Goal: Task Accomplishment & Management: Use online tool/utility

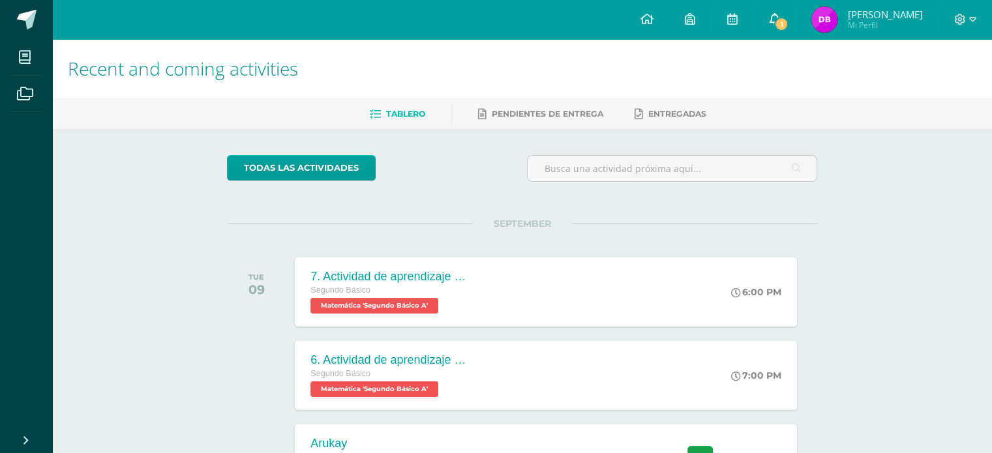
click at [795, 16] on link "1" at bounding box center [774, 19] width 42 height 39
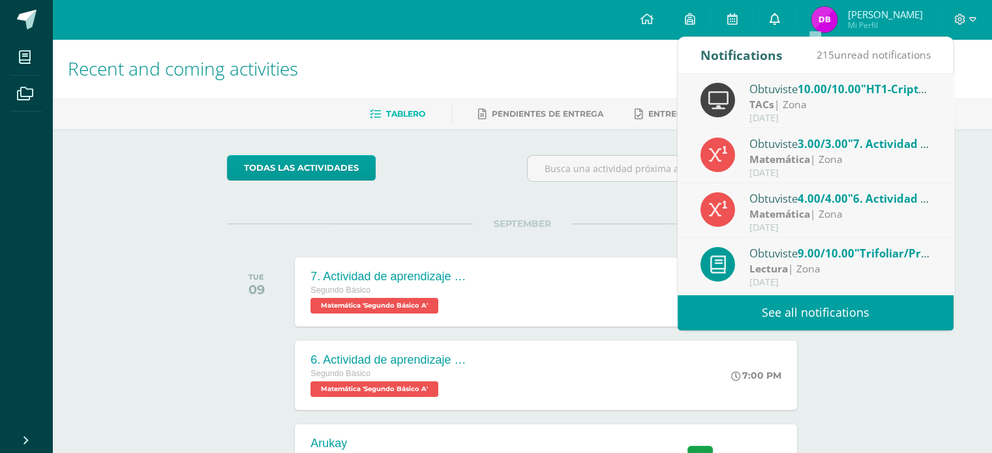
click at [795, 16] on link "0" at bounding box center [774, 19] width 42 height 39
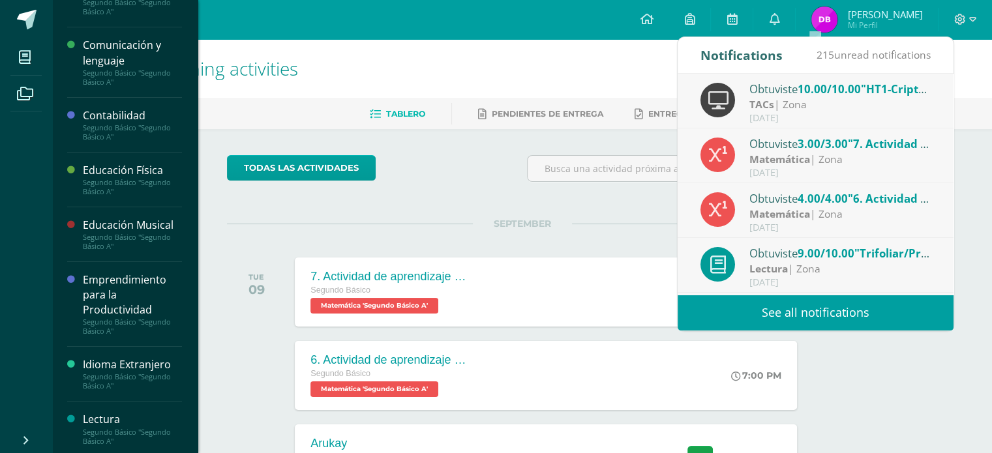
scroll to position [196, 0]
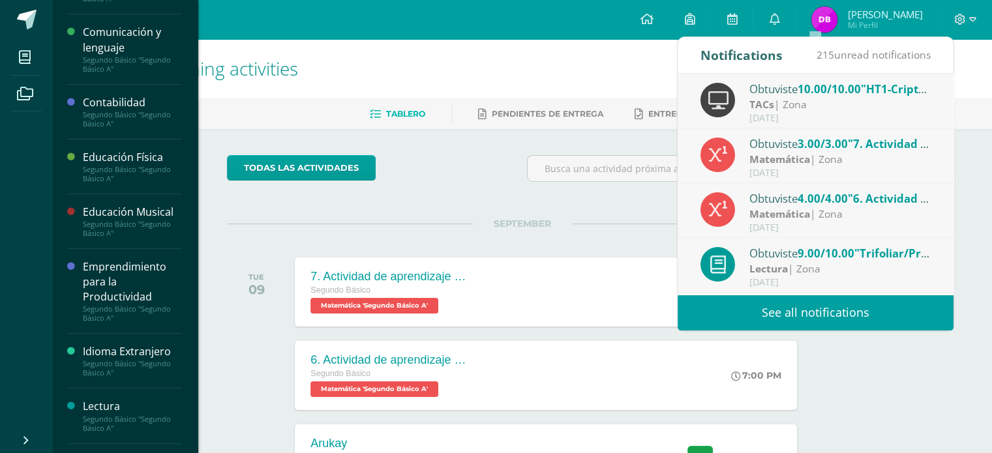
click at [132, 339] on div "Idioma Extranjero Segundo Básico "Segundo Básico A"" at bounding box center [124, 361] width 115 height 55
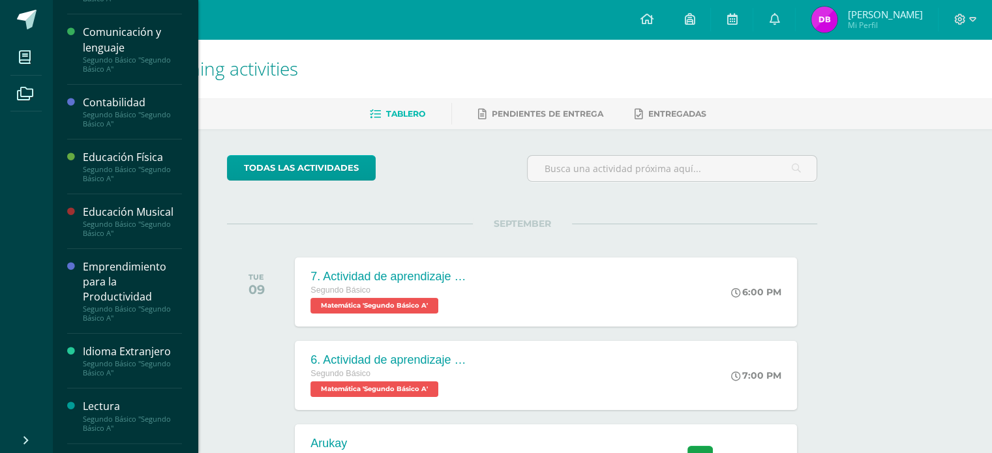
click at [128, 365] on div "Segundo Básico "Segundo Básico A"" at bounding box center [132, 368] width 99 height 18
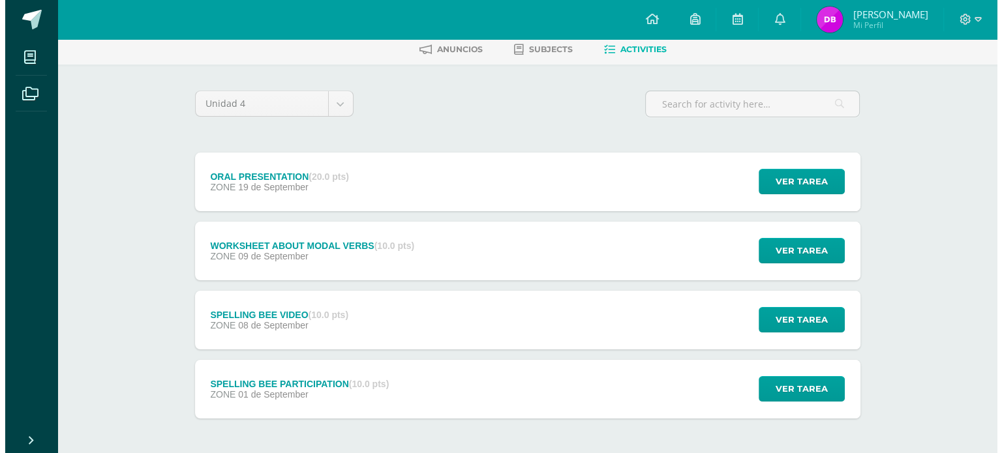
scroll to position [65, 0]
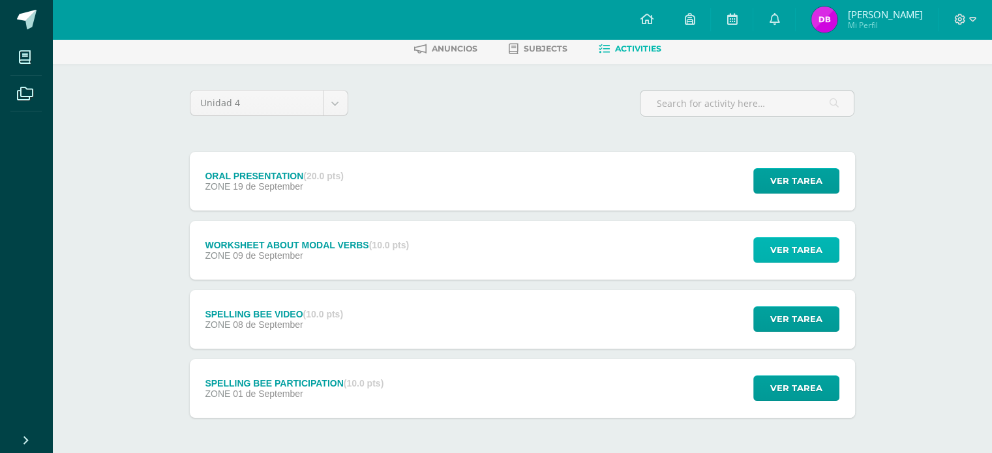
click at [777, 251] on span "Ver tarea" at bounding box center [796, 250] width 52 height 24
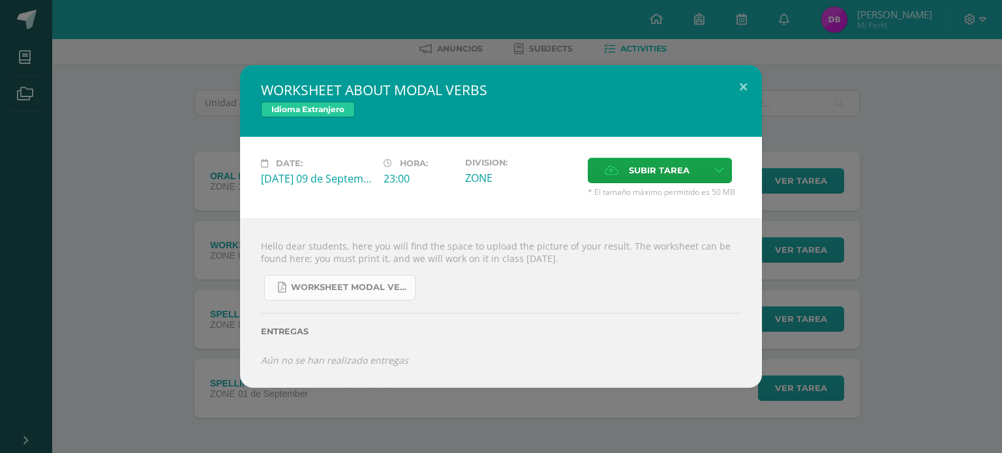
click at [324, 284] on span "WORKSHEET MODAL VERBS.pdf" at bounding box center [349, 287] width 117 height 10
click at [337, 291] on span "WORKSHEET MODAL VERBS.pdf" at bounding box center [349, 287] width 117 height 10
